Goal: Task Accomplishment & Management: Use online tool/utility

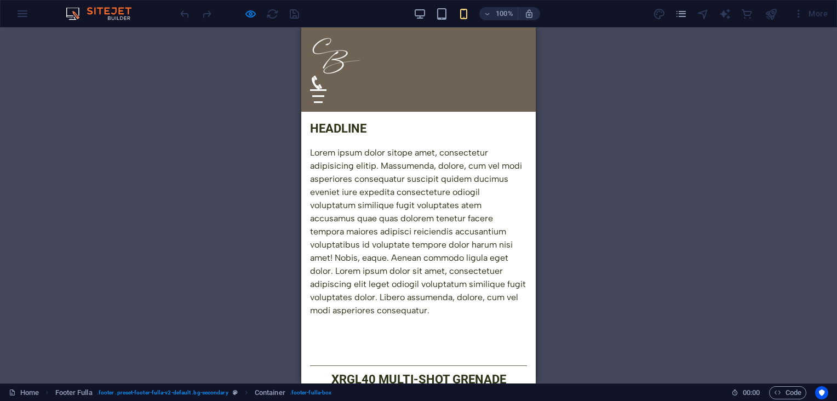
scroll to position [706, 0]
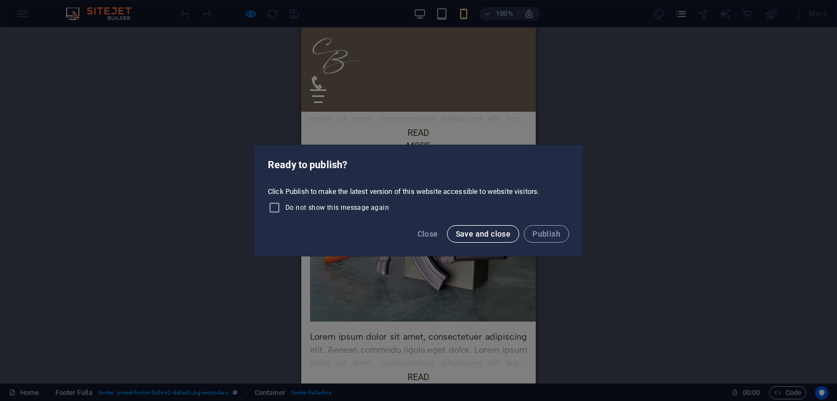
click at [485, 231] on span "Save and close" at bounding box center [483, 234] width 55 height 9
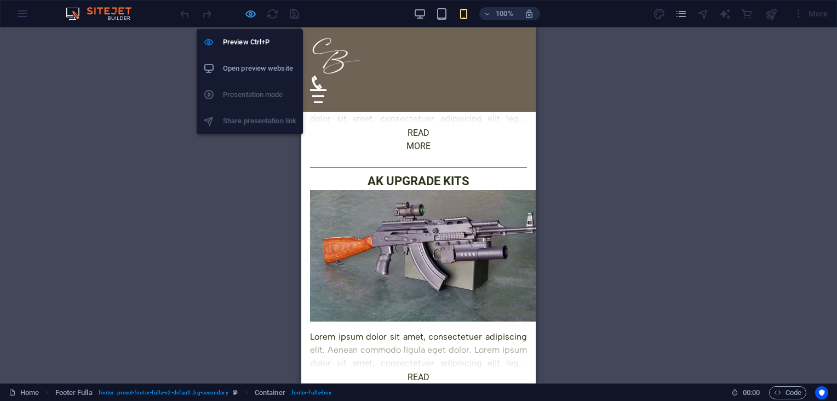
click at [249, 11] on icon "button" at bounding box center [250, 14] width 13 height 13
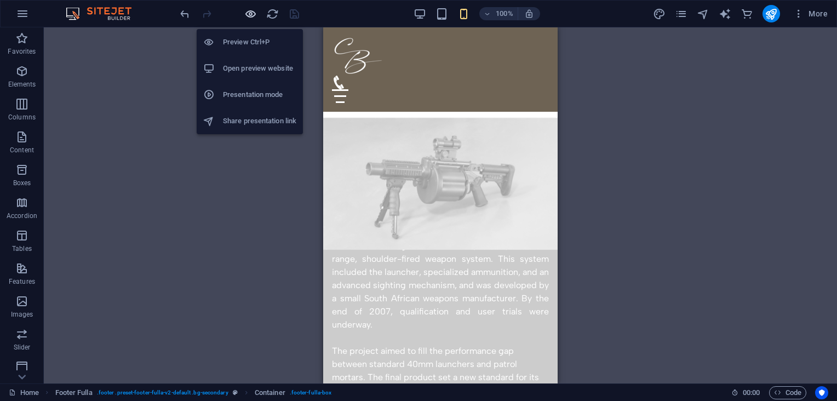
scroll to position [2560, 0]
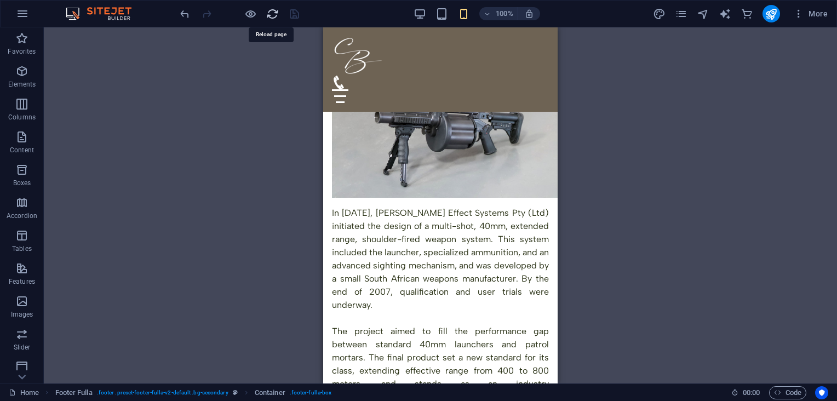
drag, startPoint x: 272, startPoint y: 17, endPoint x: 157, endPoint y: 66, distance: 125.0
click at [272, 17] on icon "reload" at bounding box center [272, 14] width 13 height 13
click at [610, 139] on div "Text Menu Bar Container H2 Spacer Text Text on background Container Text on bac…" at bounding box center [440, 205] width 793 height 356
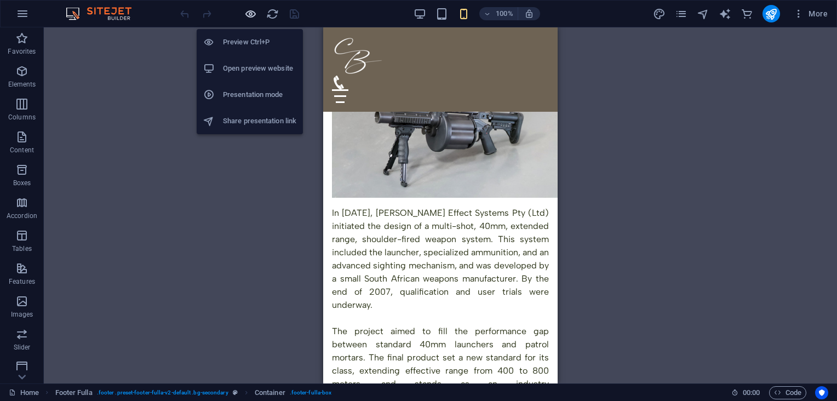
click at [255, 12] on icon "button" at bounding box center [250, 14] width 13 height 13
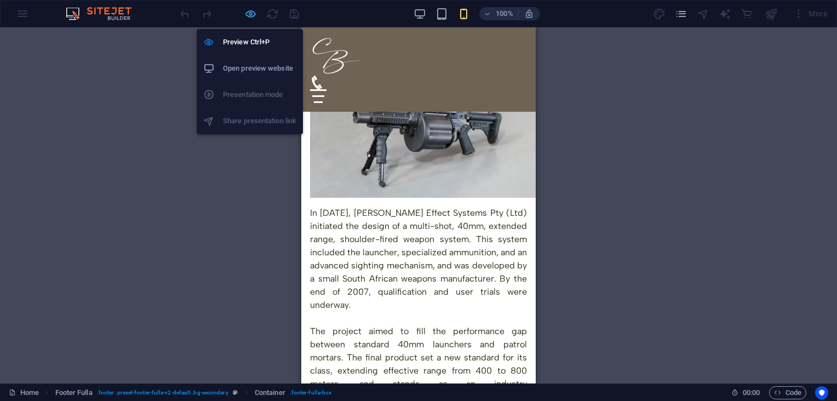
click at [250, 15] on icon "button" at bounding box center [250, 14] width 13 height 13
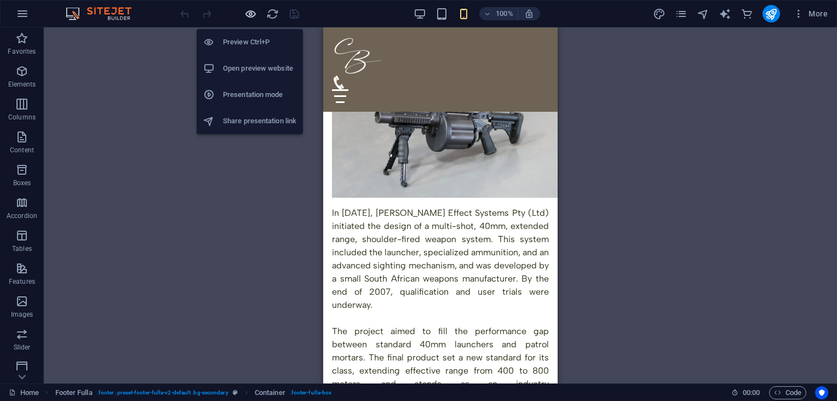
click at [254, 12] on icon "button" at bounding box center [250, 14] width 13 height 13
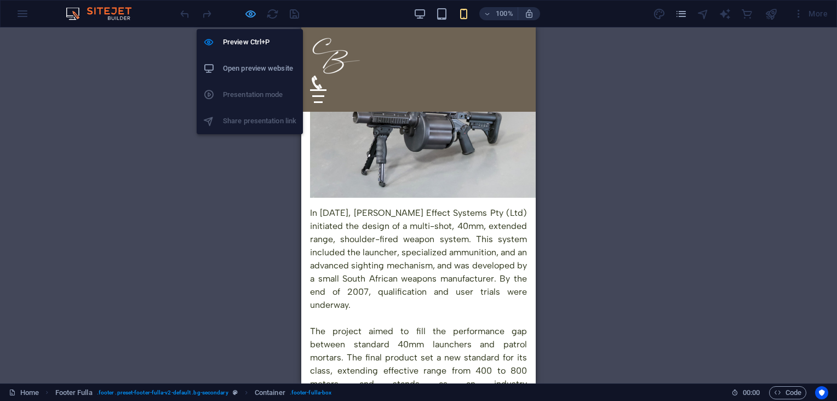
click at [252, 14] on icon "button" at bounding box center [250, 14] width 13 height 13
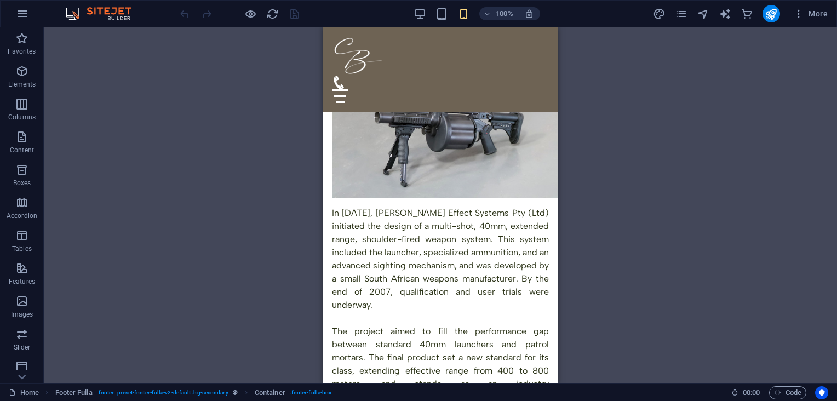
click at [583, 176] on div "HTML Menu Bar Container Logo Icon Image Container H2 H2 Text Spacer" at bounding box center [440, 205] width 793 height 356
click at [614, 88] on div "HTML Menu Bar Container Logo Icon Image Container H2 H2 Text Spacer" at bounding box center [440, 205] width 793 height 356
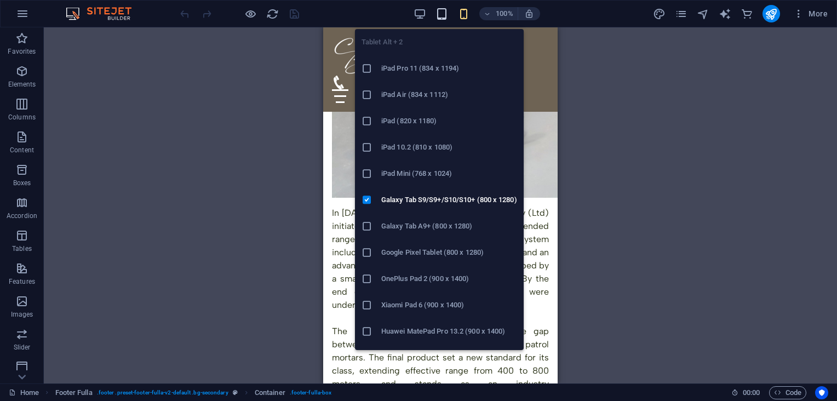
click at [440, 15] on icon "button" at bounding box center [442, 14] width 13 height 13
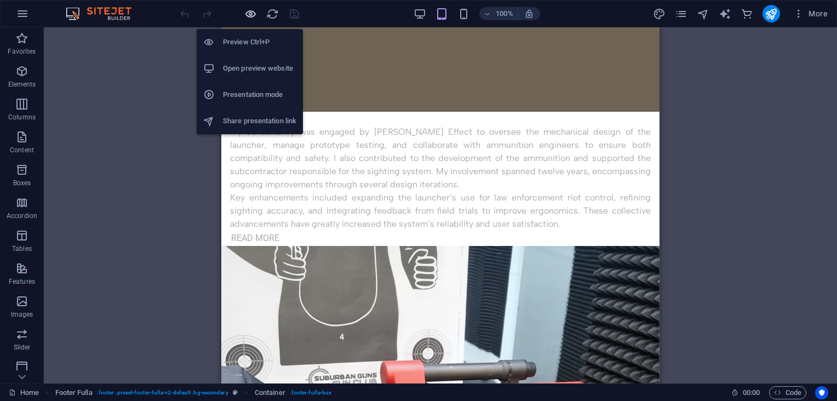
click at [252, 10] on icon "button" at bounding box center [250, 14] width 13 height 13
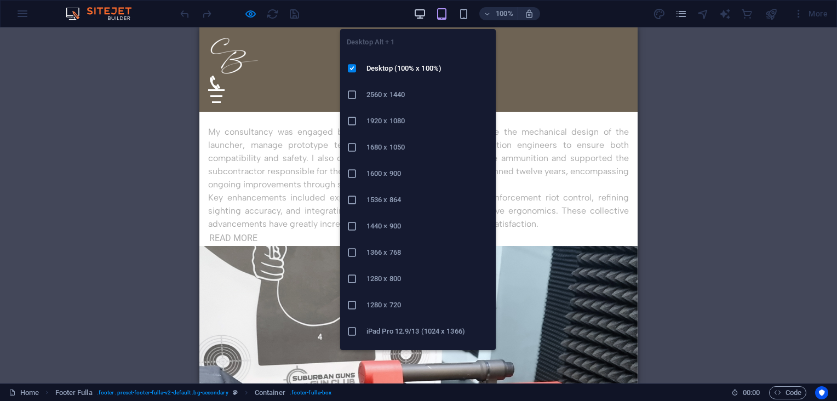
click at [420, 10] on icon "button" at bounding box center [420, 14] width 13 height 13
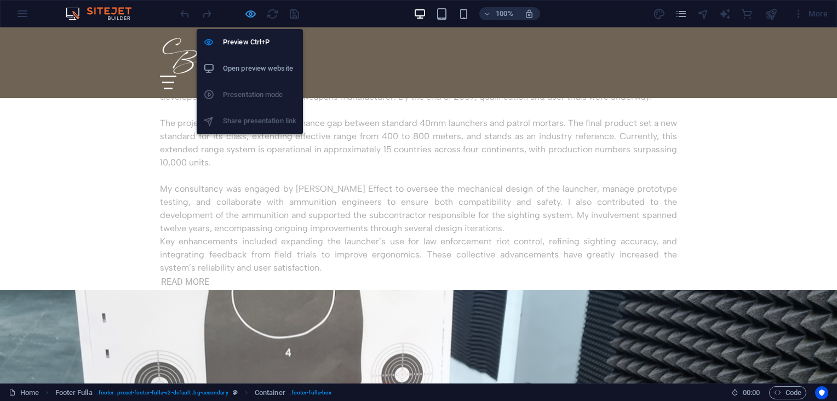
click at [248, 10] on icon "button" at bounding box center [250, 14] width 13 height 13
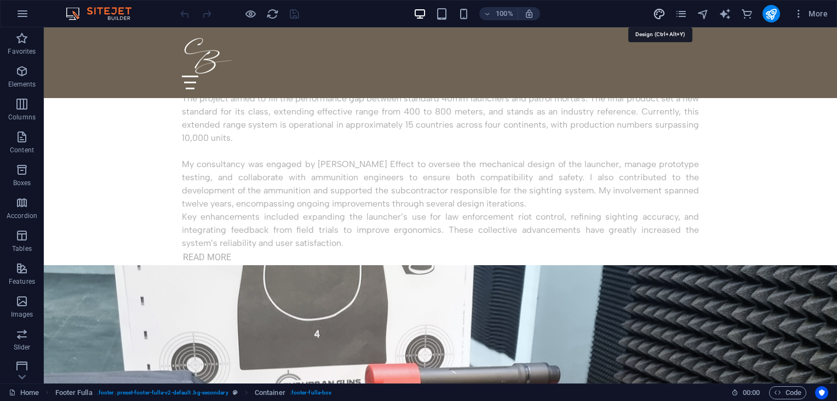
click at [660, 10] on icon "design" at bounding box center [659, 14] width 13 height 13
select select "px"
select select "400"
select select "px"
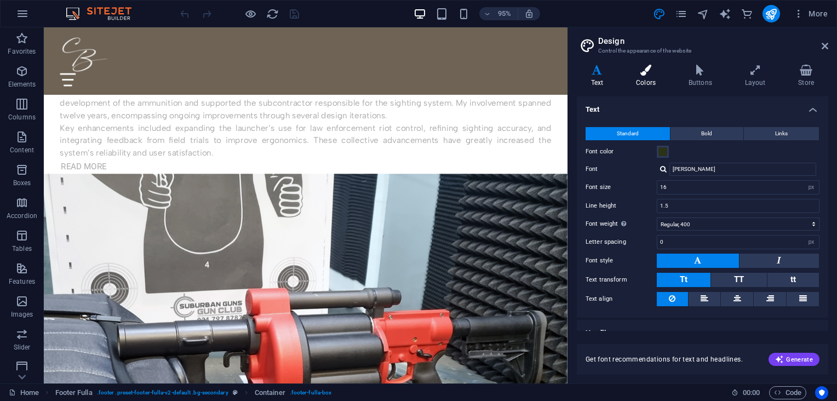
click at [644, 73] on icon at bounding box center [646, 70] width 48 height 11
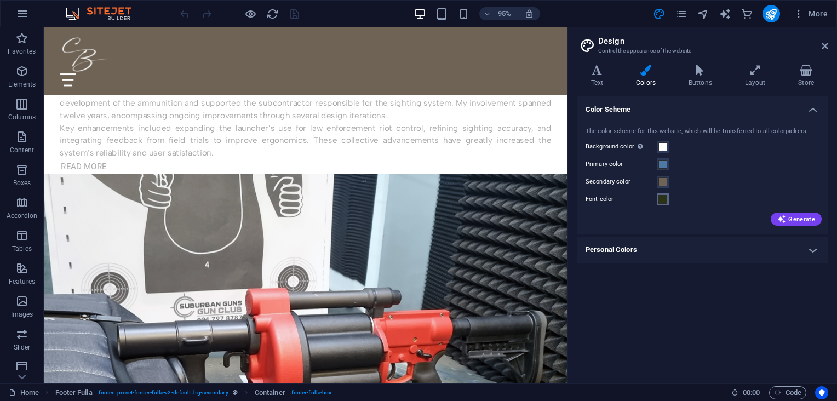
click at [662, 200] on span at bounding box center [663, 199] width 9 height 9
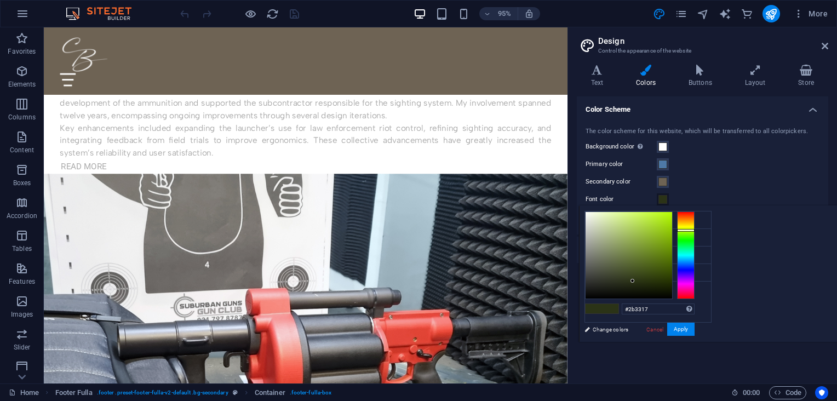
click at [700, 300] on div "#2b3317 Supported formats #0852ed rgb(8, 82, 237) rgba(8, 82, 237, 90%) hsv(221…" at bounding box center [639, 353] width 121 height 295
click at [695, 304] on input "#2b3317" at bounding box center [658, 309] width 73 height 11
paste input "3e4441"
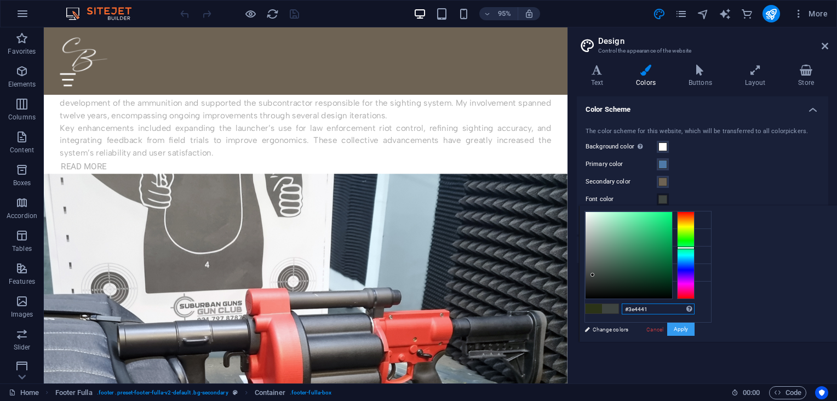
type input "#3e4441"
click at [695, 332] on button "Apply" at bounding box center [680, 329] width 27 height 13
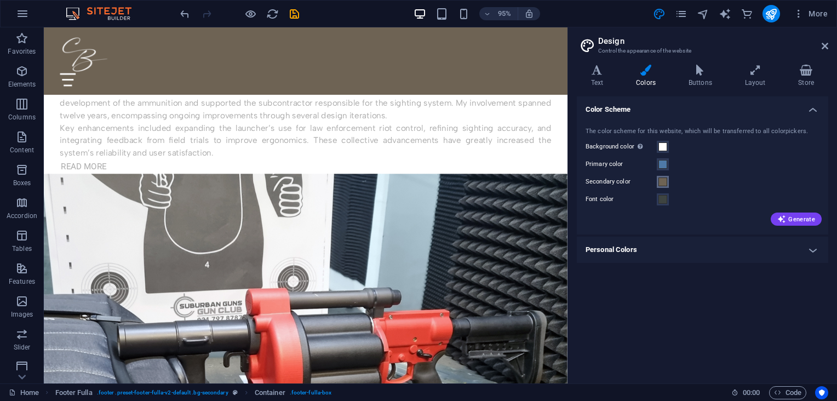
click at [661, 181] on span at bounding box center [663, 182] width 9 height 9
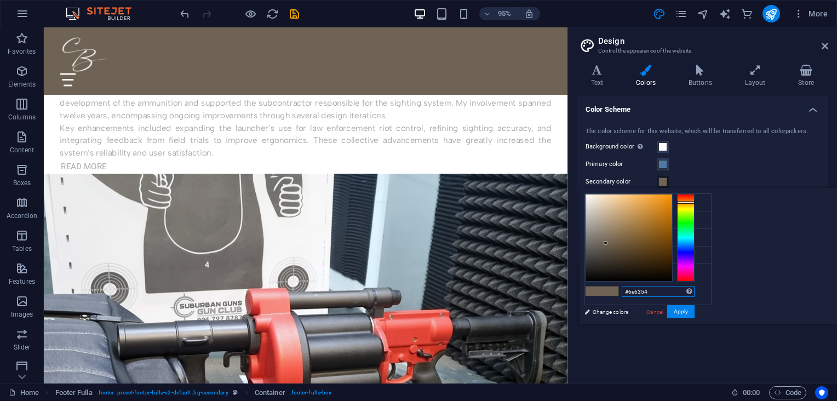
click at [695, 291] on input "#6e6354" at bounding box center [658, 291] width 73 height 11
paste input "9f9060"
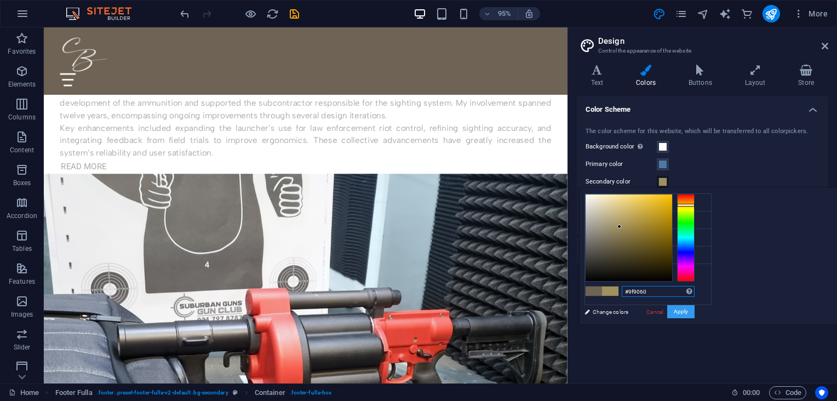
type input "#9f9060"
click at [695, 308] on button "Apply" at bounding box center [680, 311] width 27 height 13
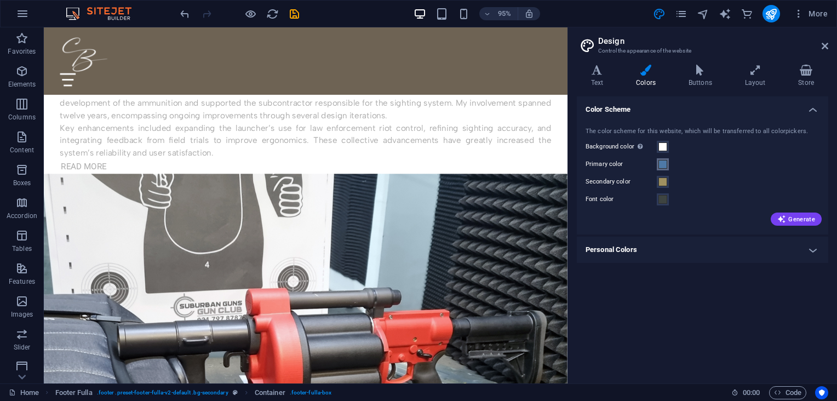
click at [664, 165] on span at bounding box center [663, 164] width 9 height 9
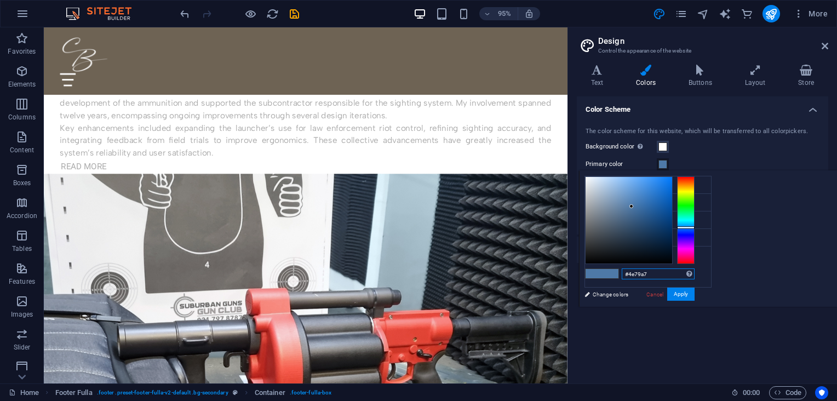
drag, startPoint x: 788, startPoint y: 273, endPoint x: 767, endPoint y: 271, distance: 20.9
click at [695, 271] on input "#4e79a7" at bounding box center [658, 273] width 73 height 11
paste input "768a63"
drag, startPoint x: 792, startPoint y: 275, endPoint x: 730, endPoint y: 267, distance: 62.4
click at [700, 267] on div "#4 768a63 Supported formats #0852ed rgb(8, 82, 237) rgba(8, 82, 237, 90%) hsv(2…" at bounding box center [639, 318] width 121 height 295
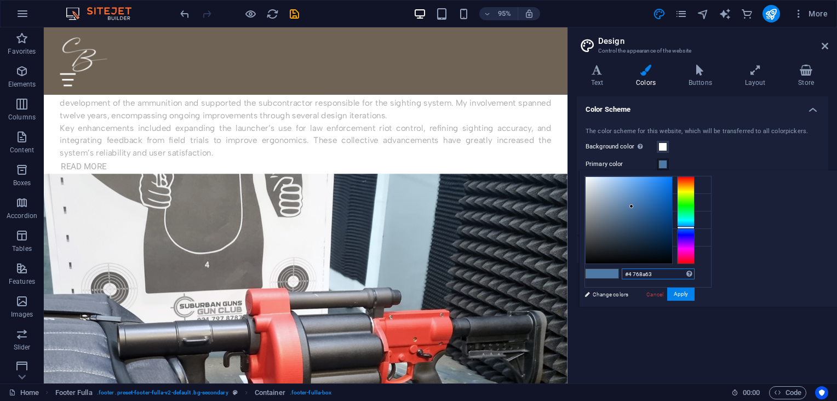
paste input "text"
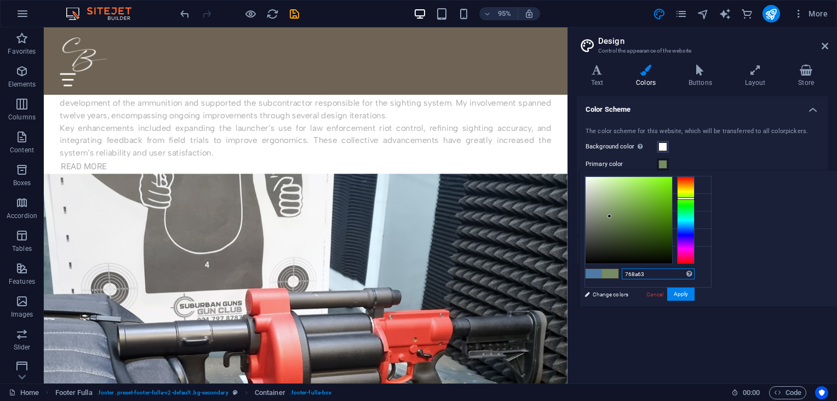
type input "#768a63"
click at [695, 298] on button "Apply" at bounding box center [680, 294] width 27 height 13
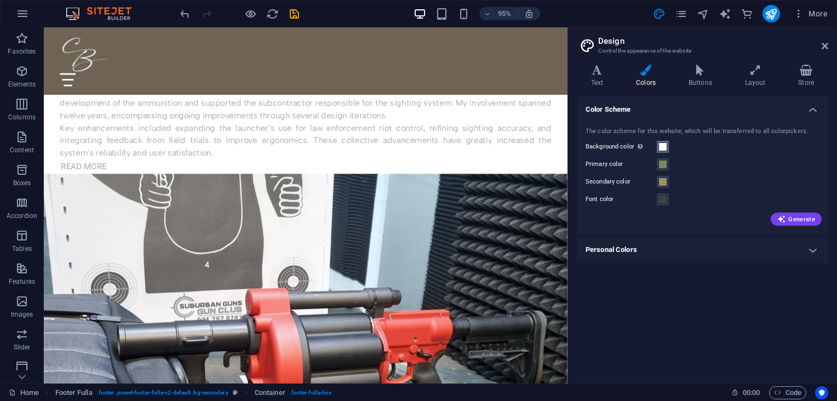
click at [662, 144] on span at bounding box center [663, 146] width 9 height 9
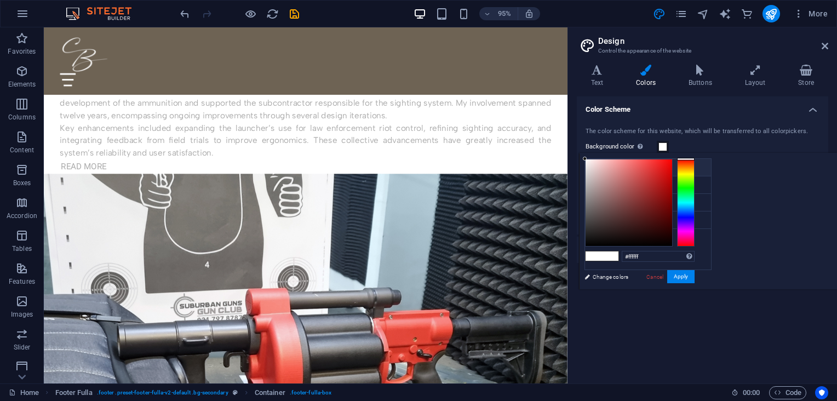
click at [595, 169] on icon at bounding box center [594, 167] width 8 height 8
click at [593, 167] on icon at bounding box center [594, 167] width 8 height 8
drag, startPoint x: 771, startPoint y: 254, endPoint x: 726, endPoint y: 248, distance: 45.9
click at [700, 248] on div "#ffffff Supported formats #0852ed rgb(8, 82, 237) rgba(8, 82, 237, 90%) hsv(221…" at bounding box center [639, 300] width 121 height 295
paste input "fbf2e8"
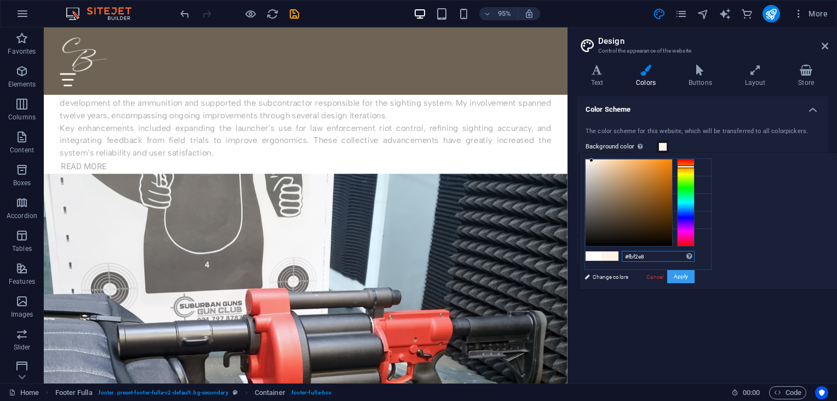
type input "#fbf2e8"
click at [695, 276] on button "Apply" at bounding box center [680, 276] width 27 height 13
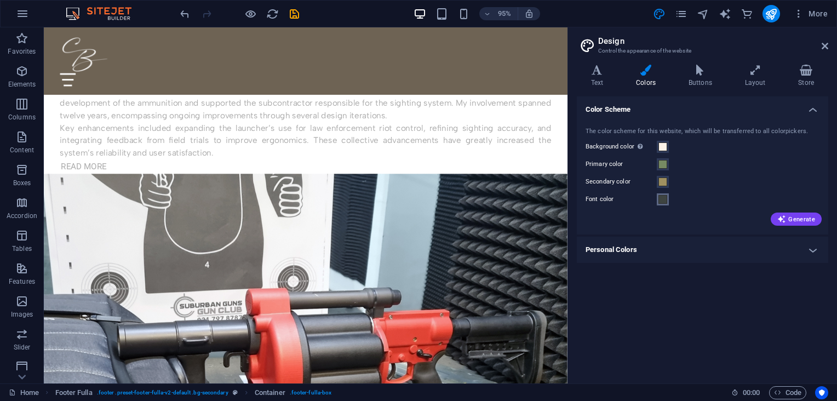
click at [665, 199] on span at bounding box center [663, 199] width 9 height 9
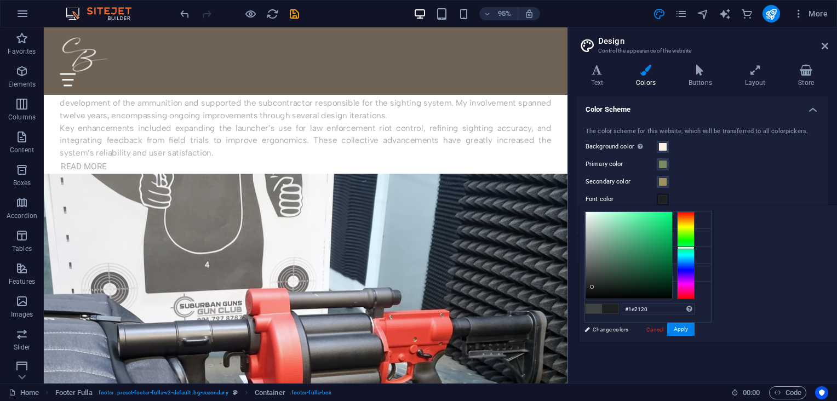
drag, startPoint x: 730, startPoint y: 273, endPoint x: 729, endPoint y: 287, distance: 13.2
click at [594, 287] on div at bounding box center [592, 287] width 4 height 4
click at [595, 282] on div at bounding box center [593, 284] width 4 height 4
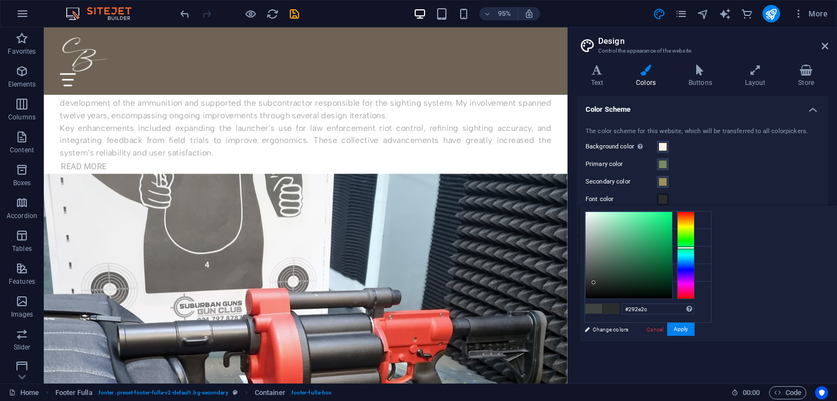
click at [672, 282] on div at bounding box center [629, 255] width 87 height 87
click at [596, 282] on div at bounding box center [594, 283] width 4 height 4
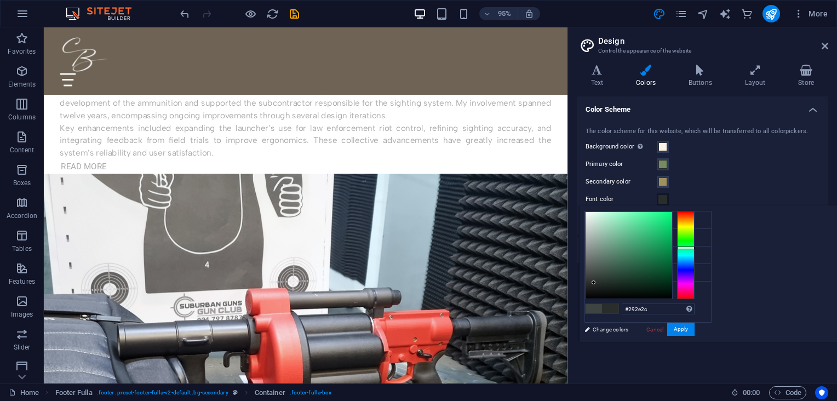
click at [596, 282] on div at bounding box center [594, 283] width 4 height 4
click at [596, 283] on div at bounding box center [594, 284] width 4 height 4
click at [596, 284] on div at bounding box center [594, 284] width 4 height 4
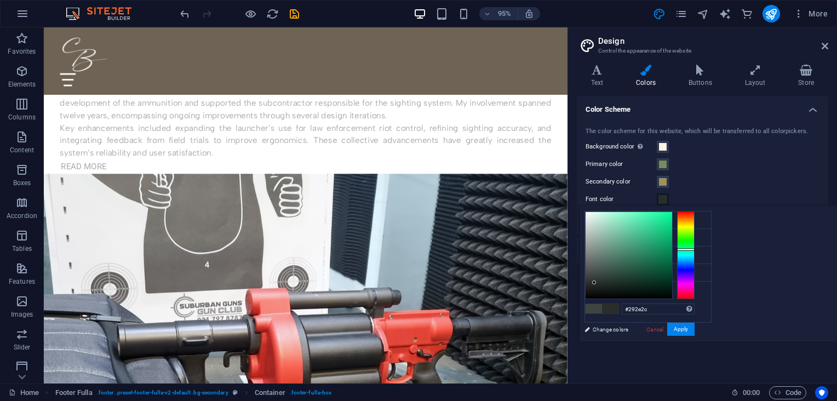
click at [596, 284] on div at bounding box center [594, 283] width 4 height 4
type input "#292e2b"
click at [596, 282] on div at bounding box center [594, 283] width 4 height 4
click at [665, 327] on link "Cancel" at bounding box center [654, 329] width 19 height 8
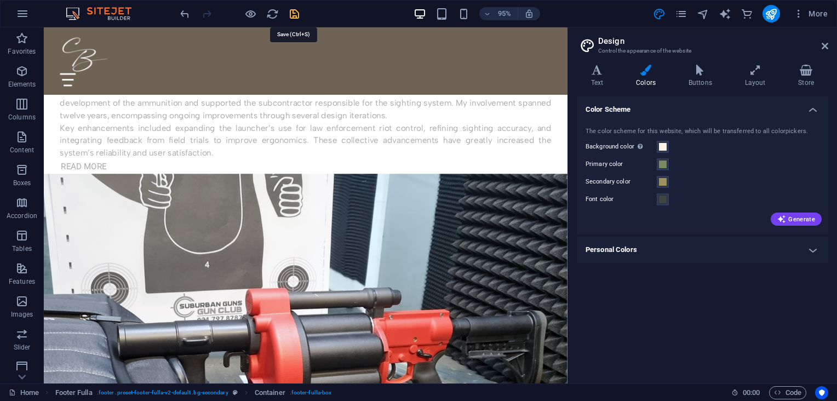
click at [295, 15] on icon "save" at bounding box center [294, 14] width 13 height 13
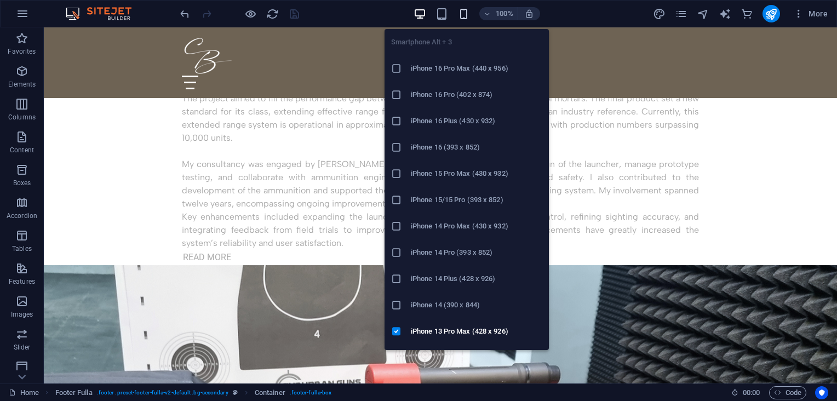
click at [458, 16] on icon "button" at bounding box center [464, 14] width 13 height 13
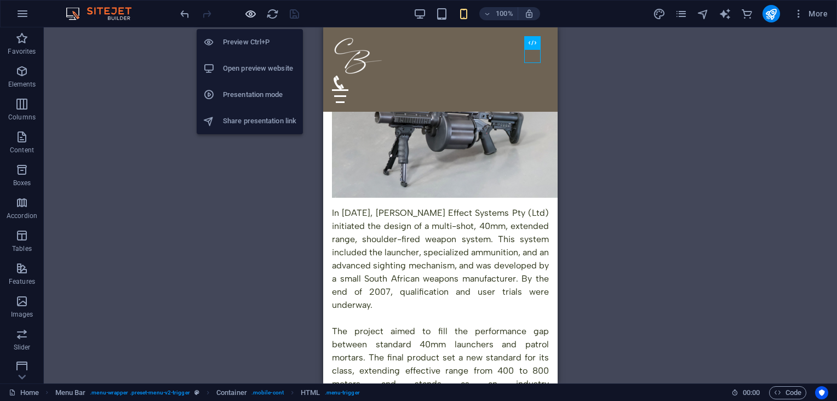
click at [248, 9] on icon "button" at bounding box center [250, 14] width 13 height 13
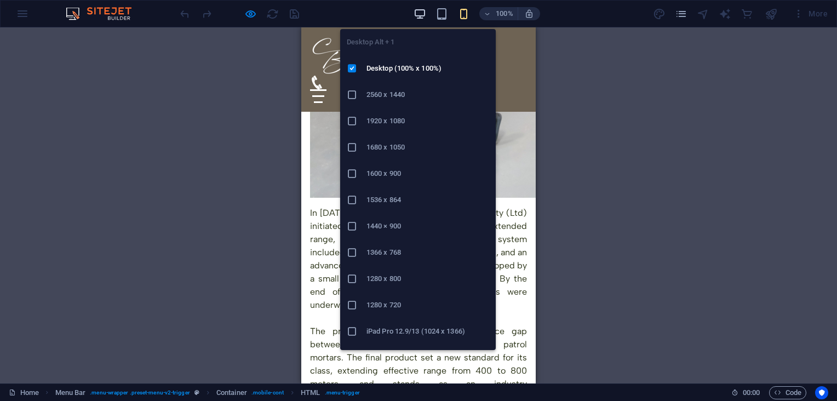
click at [420, 14] on icon "button" at bounding box center [420, 14] width 13 height 13
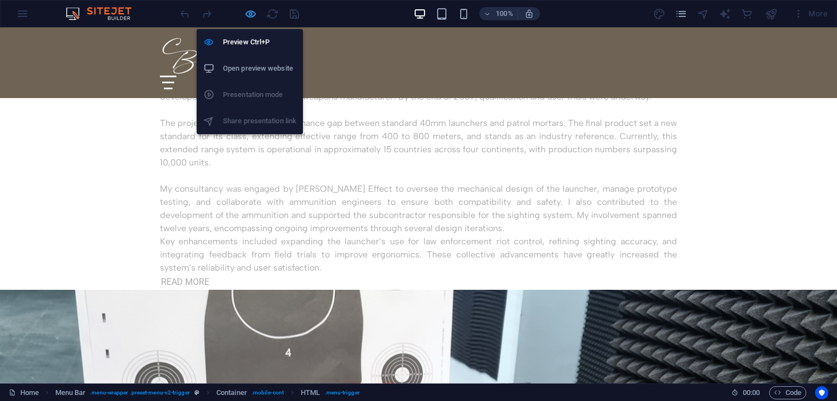
click at [250, 13] on icon "button" at bounding box center [250, 14] width 13 height 13
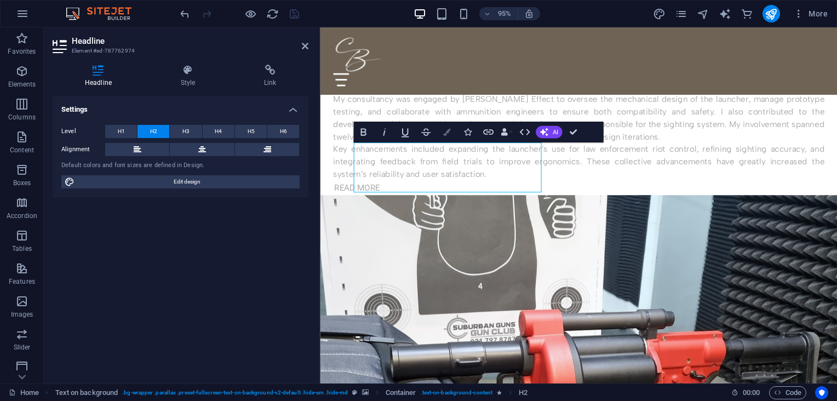
click at [442, 127] on button "Colors" at bounding box center [447, 132] width 20 height 21
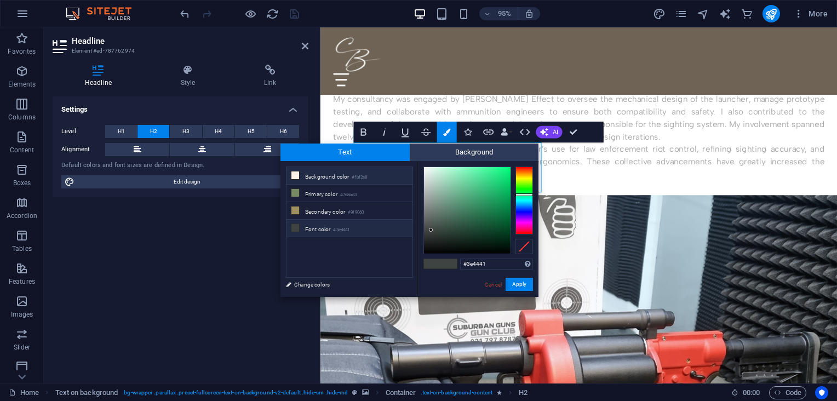
click at [293, 178] on icon at bounding box center [296, 176] width 8 height 8
type input "#fbf2e8"
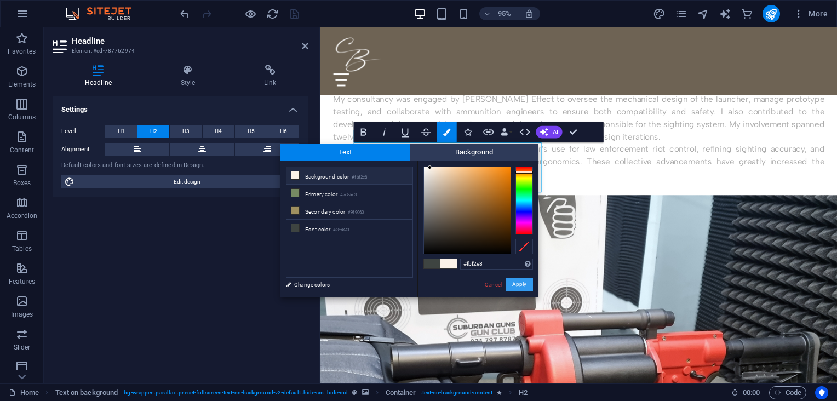
click at [517, 282] on button "Apply" at bounding box center [519, 284] width 27 height 13
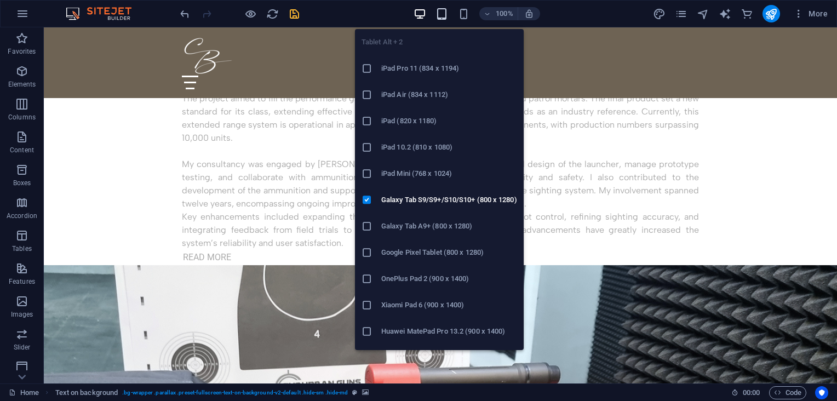
click at [440, 18] on icon "button" at bounding box center [442, 14] width 13 height 13
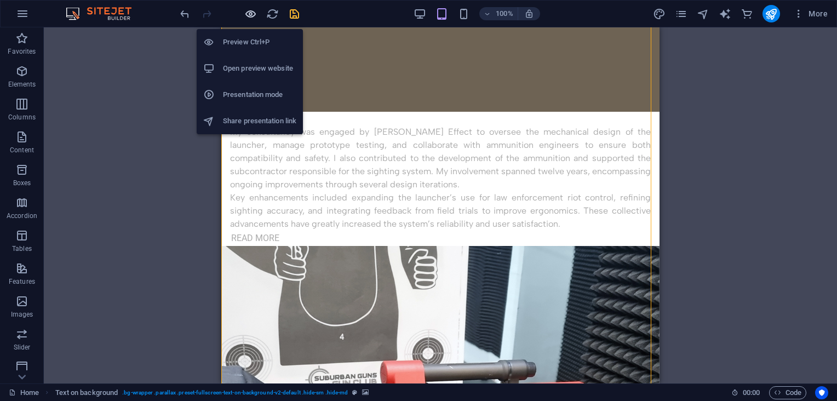
click at [254, 15] on icon "button" at bounding box center [250, 14] width 13 height 13
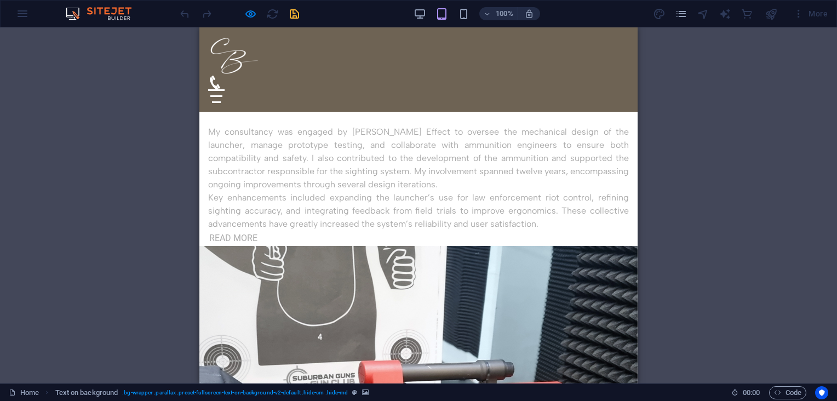
click at [786, 125] on div "HTML Menu Bar Container Logo Icon Image Container H2 H2 Text Spacer Text Contai…" at bounding box center [418, 205] width 837 height 356
click at [721, 102] on div "HTML Menu Bar Container Logo Icon Image Container H2 H2 Text Spacer Text Contai…" at bounding box center [418, 205] width 837 height 356
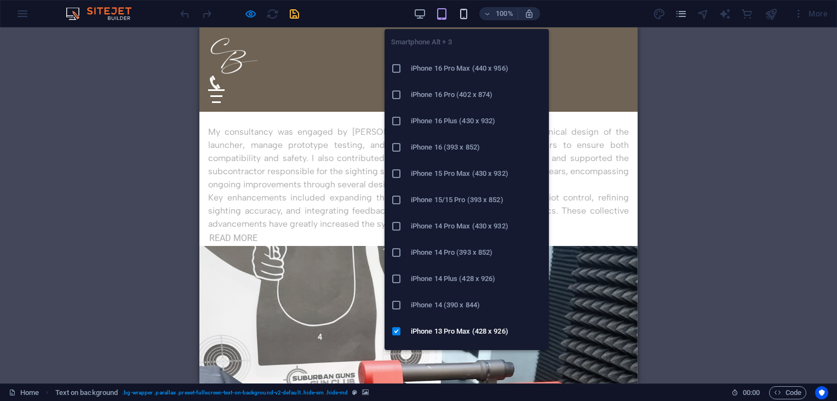
click at [464, 11] on icon "button" at bounding box center [464, 14] width 13 height 13
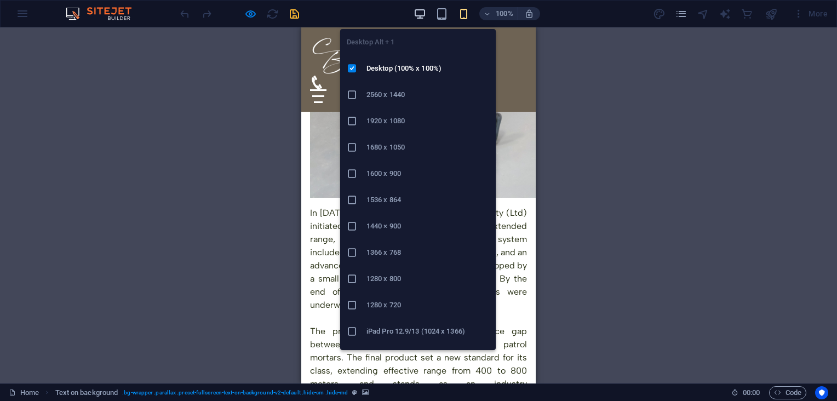
click at [420, 13] on icon "button" at bounding box center [420, 14] width 13 height 13
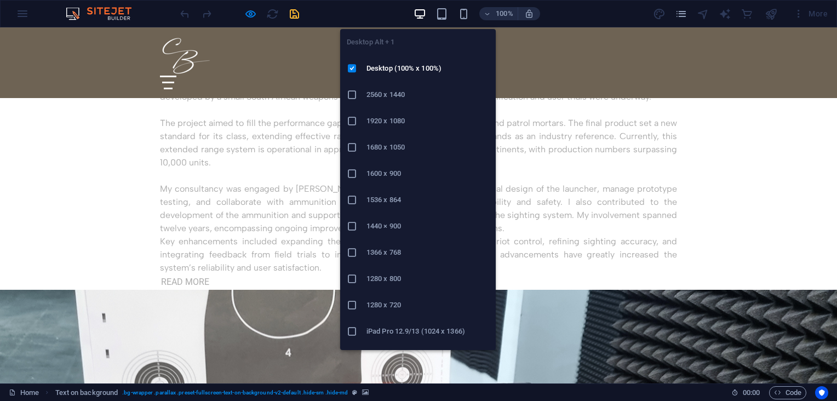
click at [390, 92] on h6 "2560 x 1440" at bounding box center [428, 94] width 123 height 13
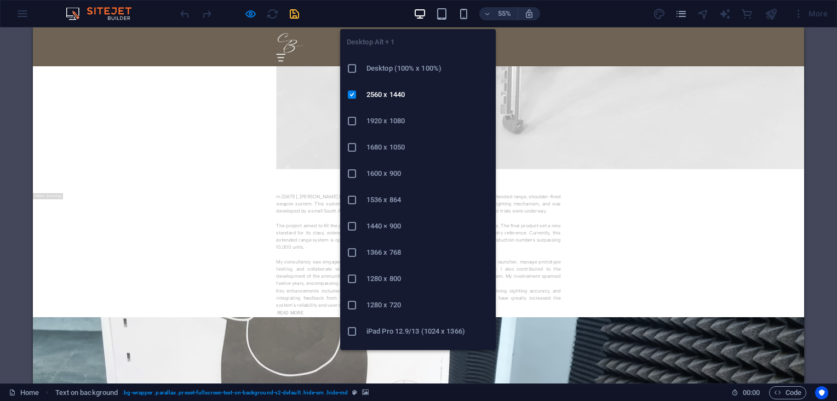
click at [421, 8] on icon "button" at bounding box center [420, 14] width 13 height 13
click at [390, 122] on h6 "1920 x 1080" at bounding box center [428, 121] width 123 height 13
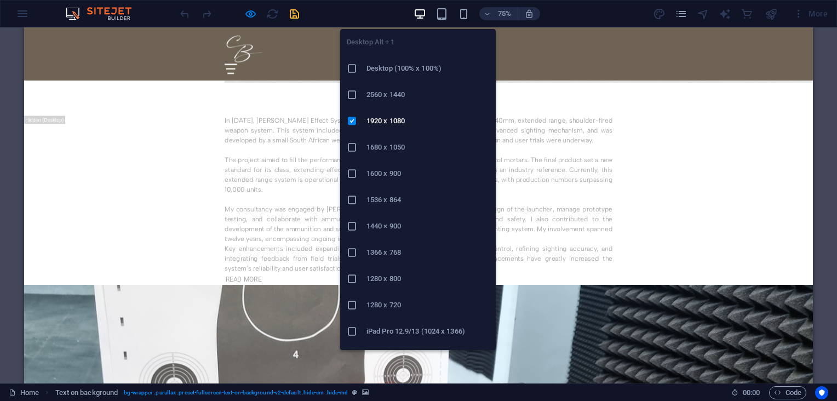
click at [398, 67] on h6 "Desktop (100% x 100%)" at bounding box center [428, 68] width 123 height 13
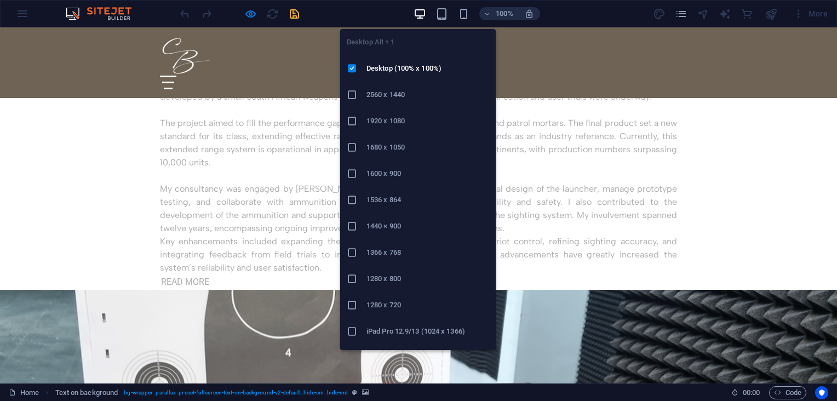
click at [396, 198] on h6 "1536 x 864" at bounding box center [428, 199] width 123 height 13
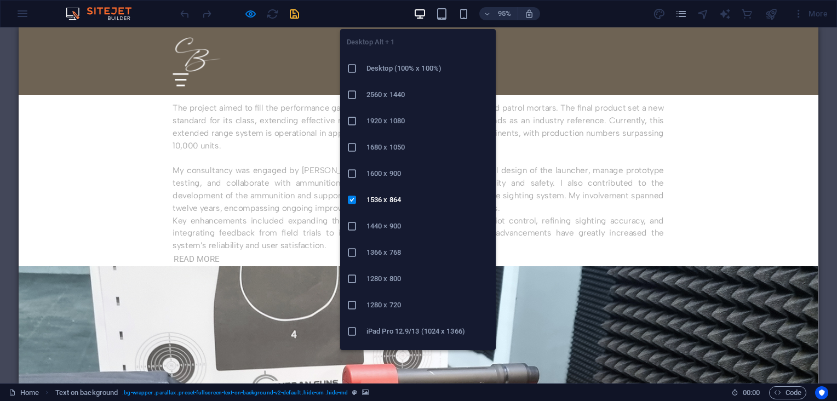
click at [419, 11] on icon "button" at bounding box center [420, 14] width 13 height 13
click at [395, 299] on h6 "1280 x 720" at bounding box center [428, 305] width 123 height 13
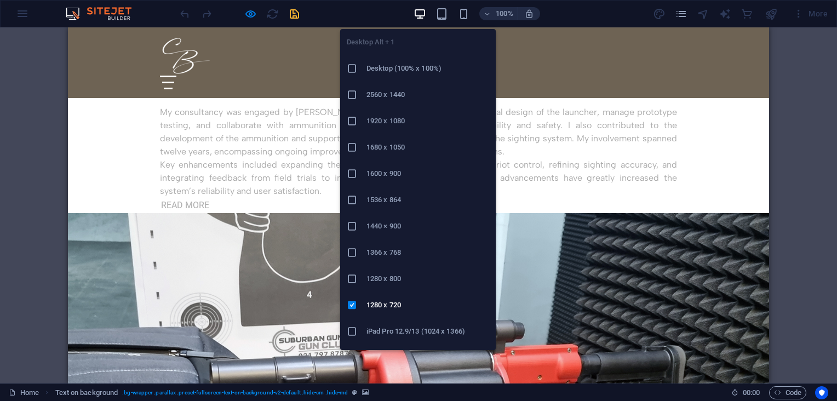
click at [421, 13] on icon "button" at bounding box center [420, 14] width 13 height 13
click at [416, 70] on h6 "Desktop (100% x 100%)" at bounding box center [428, 68] width 123 height 13
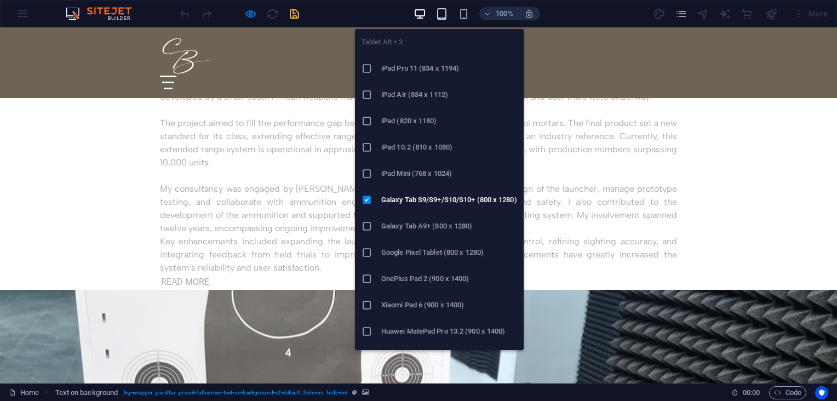
click at [441, 13] on icon "button" at bounding box center [442, 14] width 13 height 13
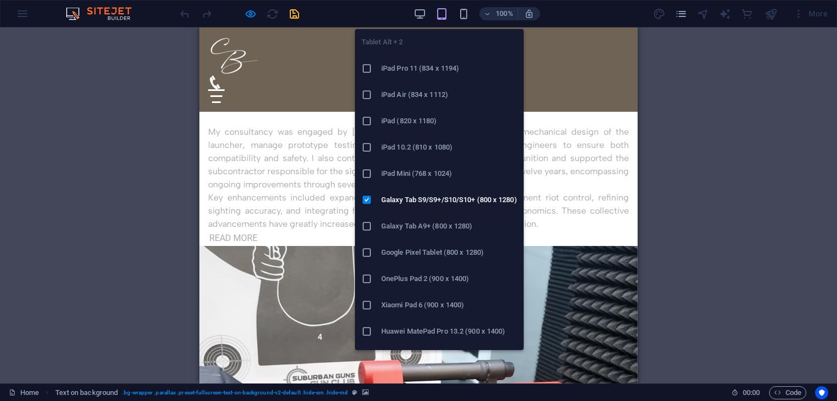
click at [427, 69] on h6 "iPad Pro 11 (834 x 1194)" at bounding box center [449, 68] width 136 height 13
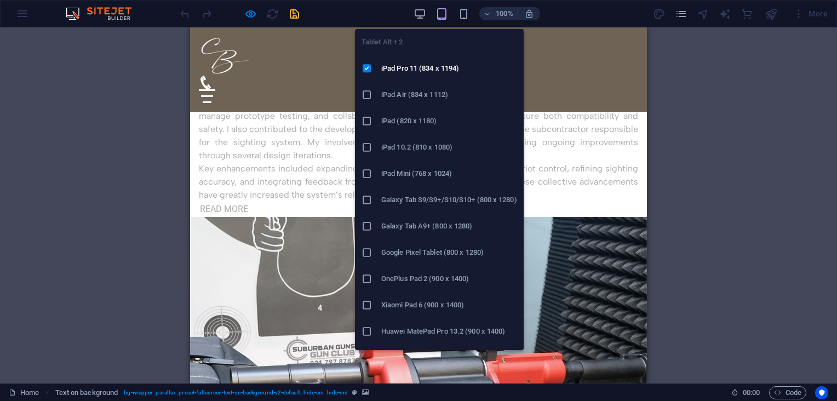
click at [441, 11] on icon "button" at bounding box center [442, 14] width 13 height 13
click at [420, 329] on h6 "Huawei MatePad Pro 13.2 (900 x 1400)" at bounding box center [449, 331] width 136 height 13
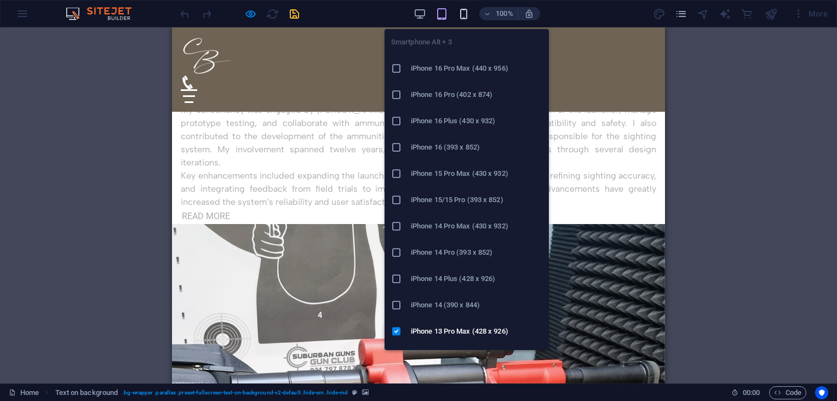
click at [462, 13] on icon "button" at bounding box center [464, 14] width 13 height 13
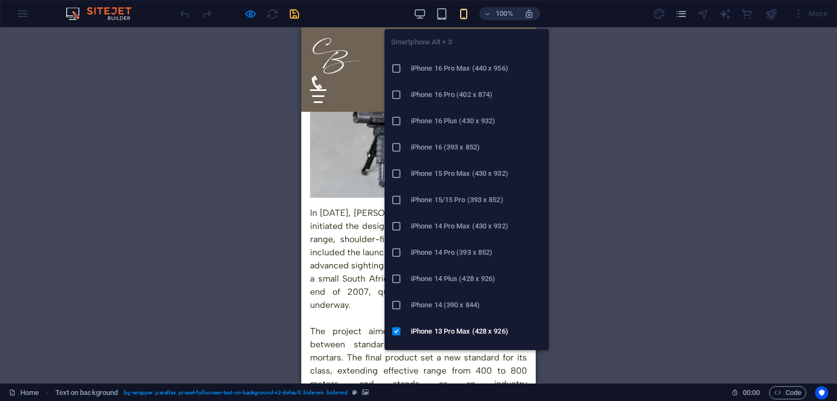
click at [455, 66] on h6 "iPhone 16 Pro Max (440 x 956)" at bounding box center [477, 68] width 132 height 13
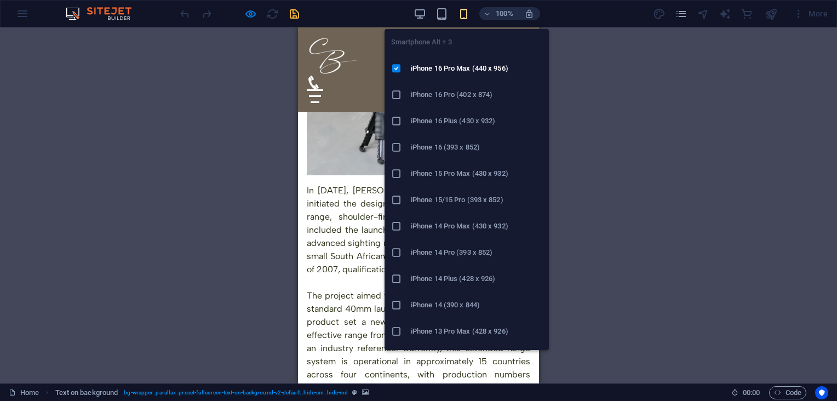
click at [467, 13] on icon "button" at bounding box center [464, 14] width 13 height 13
click at [456, 202] on h6 "iPhone 15/15 Pro (393 x 852)" at bounding box center [477, 199] width 132 height 13
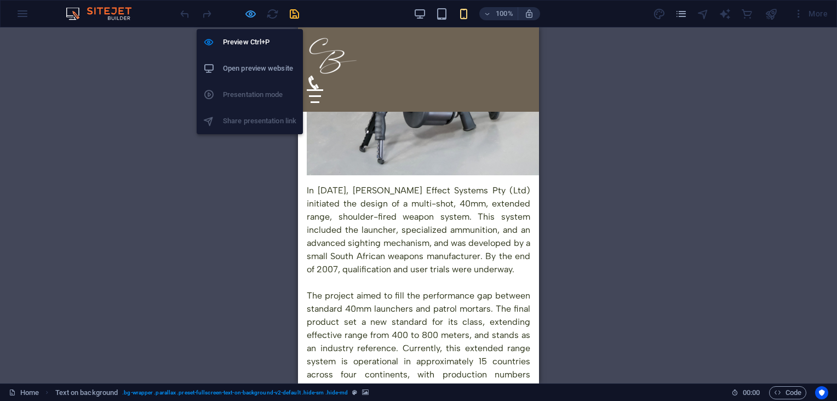
click at [247, 10] on icon "button" at bounding box center [250, 14] width 13 height 13
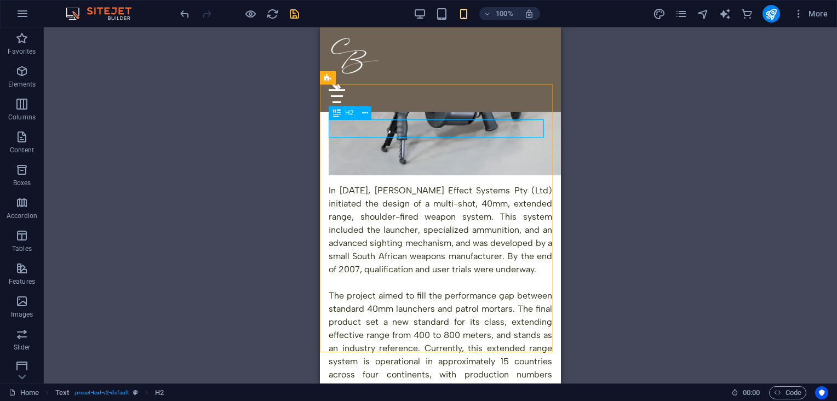
click at [346, 110] on span "H2" at bounding box center [349, 113] width 8 height 7
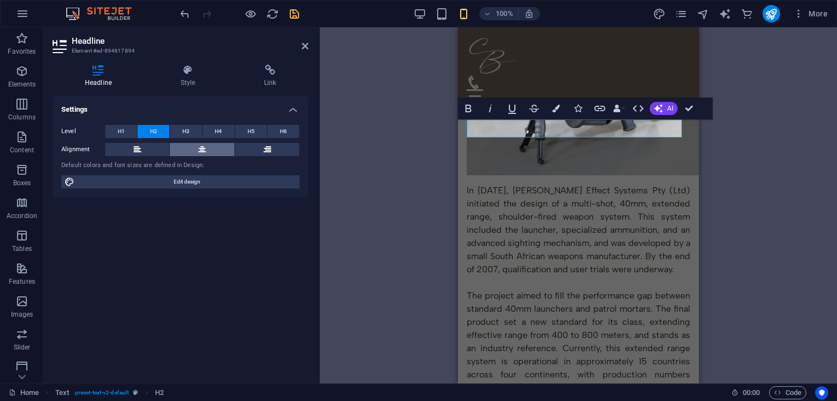
click at [201, 151] on icon at bounding box center [202, 149] width 8 height 13
click at [368, 175] on div "HTML Menu Bar Container Logo Icon Image Container H2 H2 Text Spacer Text Contai…" at bounding box center [578, 205] width 517 height 356
click at [130, 148] on button at bounding box center [137, 149] width 64 height 13
click at [305, 41] on h2 "Headline" at bounding box center [190, 41] width 237 height 10
click at [305, 46] on icon at bounding box center [305, 46] width 7 height 9
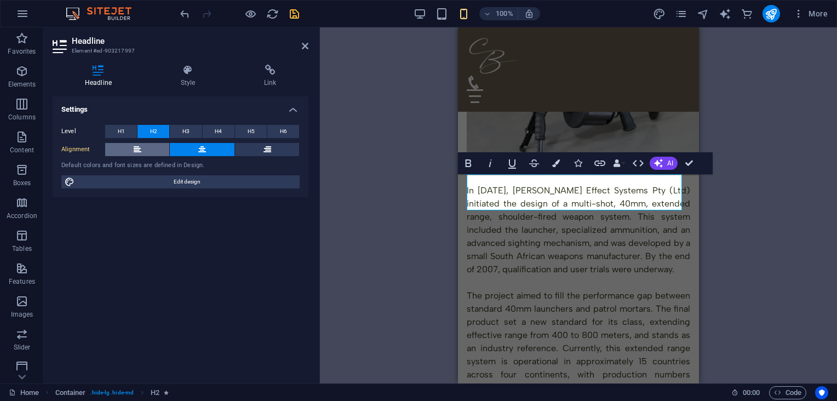
click at [153, 148] on button at bounding box center [137, 149] width 64 height 13
click at [260, 146] on button at bounding box center [267, 149] width 64 height 13
click at [123, 151] on button at bounding box center [137, 149] width 64 height 13
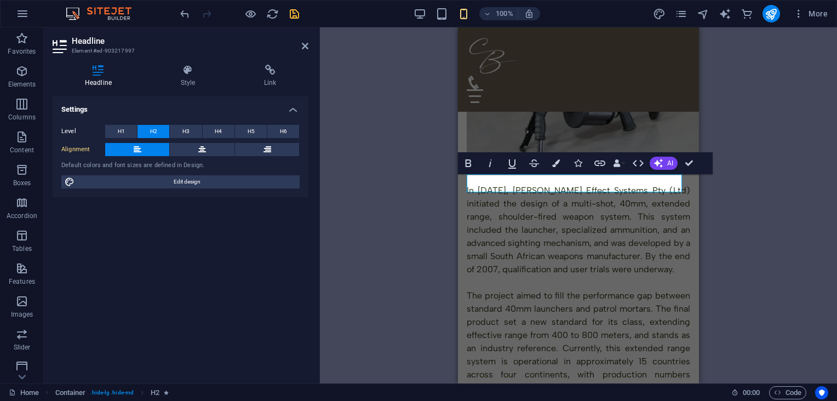
click at [752, 199] on div "HTML Menu Bar Container Logo Icon Image Container H2 H2 Text Spacer Text Contai…" at bounding box center [578, 205] width 517 height 356
click at [385, 195] on div "HTML Menu Bar Container Logo Icon Image Container H2 H2 Text Spacer Text Contai…" at bounding box center [578, 205] width 517 height 356
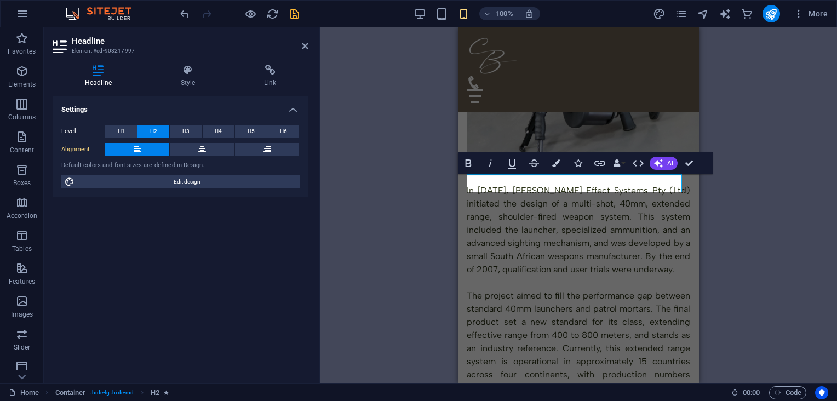
click at [303, 48] on icon at bounding box center [305, 46] width 7 height 9
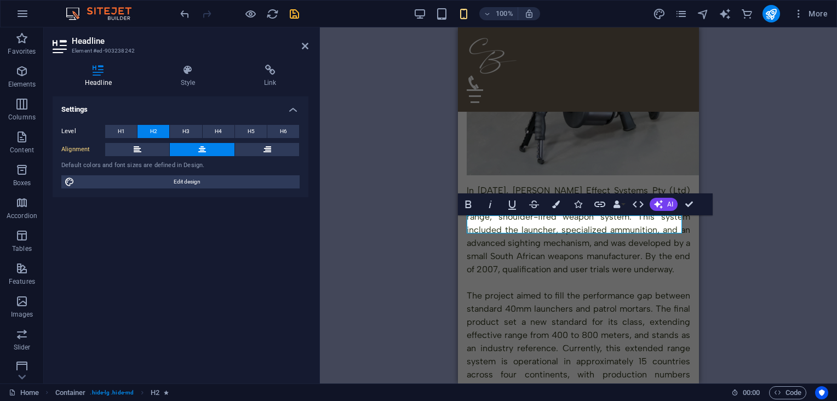
click at [750, 239] on div "HTML Menu Bar Container Menu Bar Logo Icon Image Container H2 H2 Text Spacer Te…" at bounding box center [578, 205] width 517 height 356
click at [158, 143] on button at bounding box center [137, 149] width 64 height 13
click at [356, 214] on div "HTML Menu Bar Container Menu Bar Logo Icon Image Container H2 H2 Text Spacer Te…" at bounding box center [578, 205] width 517 height 356
click at [763, 222] on div "HTML Menu Bar Container Menu Bar Logo Icon Image Container H2 H2 Text Spacer Te…" at bounding box center [578, 205] width 517 height 356
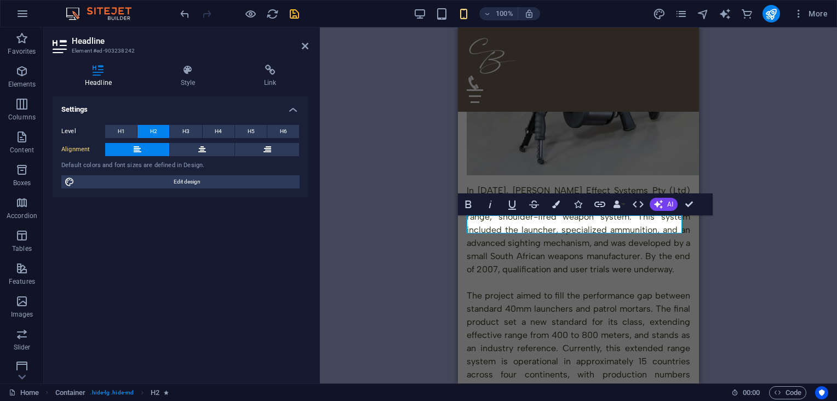
click at [302, 39] on h2 "Headline" at bounding box center [190, 41] width 237 height 10
click at [306, 44] on icon at bounding box center [305, 46] width 7 height 9
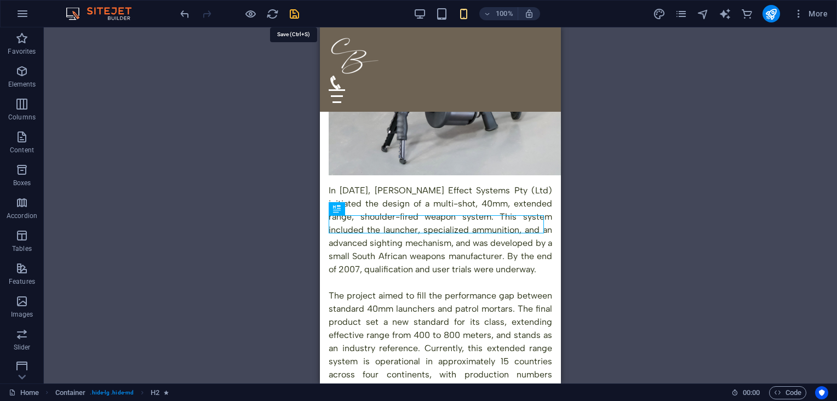
click at [295, 11] on icon "save" at bounding box center [294, 14] width 13 height 13
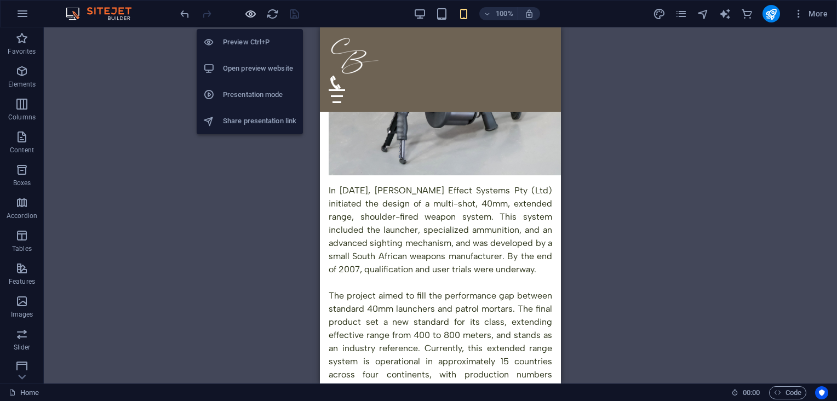
click at [249, 15] on icon "button" at bounding box center [250, 14] width 13 height 13
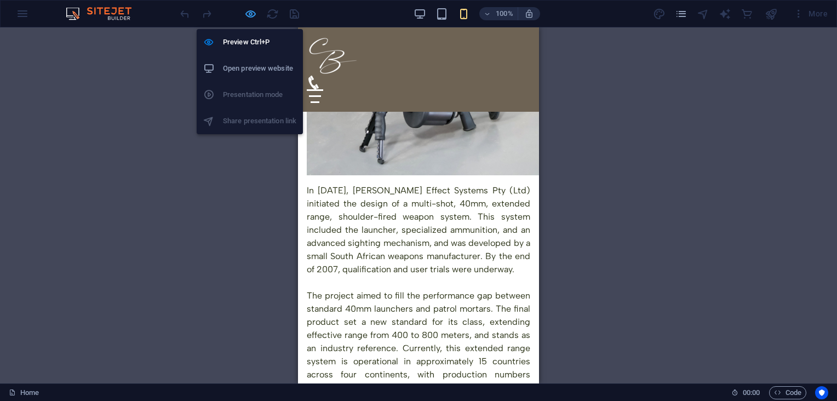
click at [248, 13] on icon "button" at bounding box center [250, 14] width 13 height 13
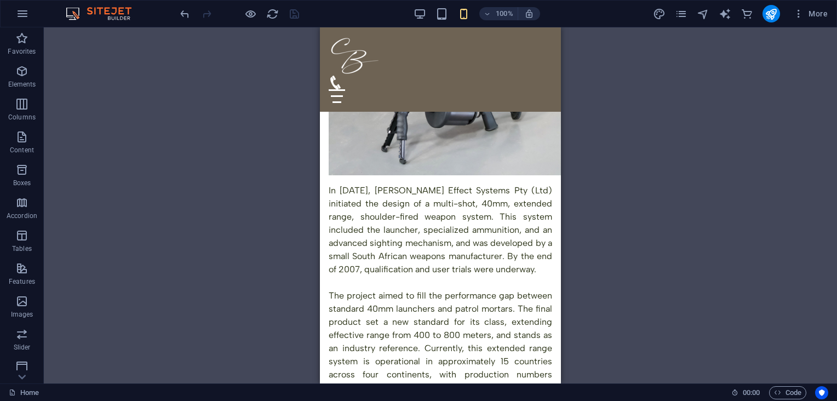
click at [292, 11] on div at bounding box center [239, 14] width 123 height 18
